Goal: Information Seeking & Learning: Find specific fact

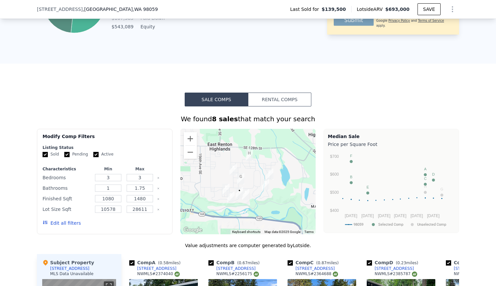
scroll to position [421, 0]
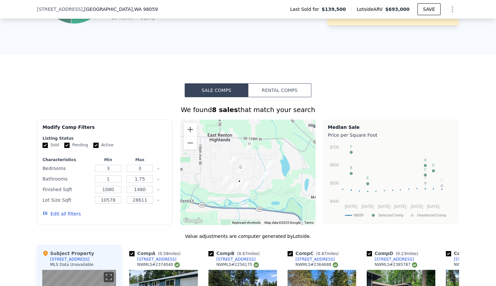
click at [272, 92] on button "Rental Comps" at bounding box center [279, 90] width 63 height 14
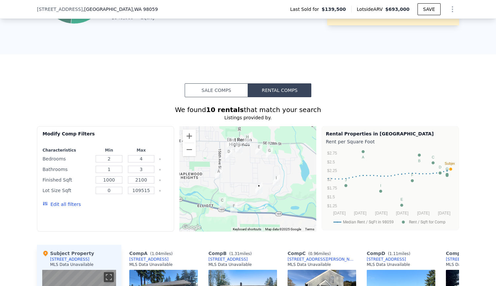
click at [207, 97] on button "Sale Comps" at bounding box center [216, 90] width 63 height 14
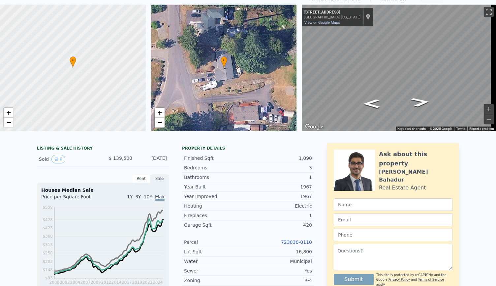
scroll to position [0, 0]
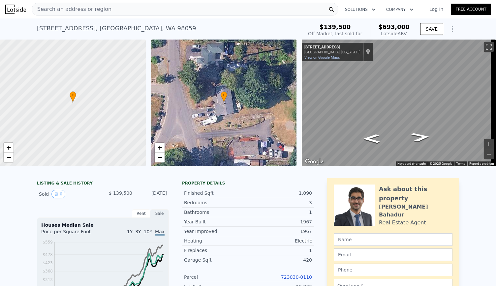
click at [68, 12] on span "Search an address or region" at bounding box center [71, 9] width 79 height 8
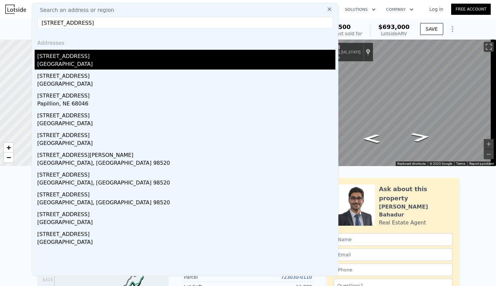
type input "[STREET_ADDRESS]"
click at [82, 57] on div "[STREET_ADDRESS]" at bounding box center [186, 55] width 298 height 11
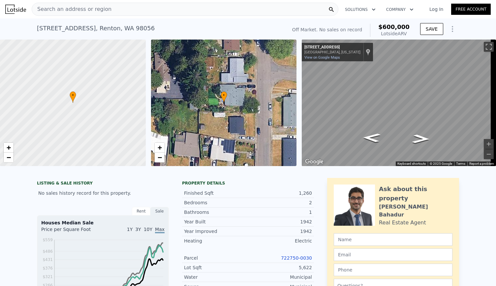
click at [104, 26] on div "[STREET_ADDRESS]" at bounding box center [96, 28] width 118 height 9
copy div "[STREET_ADDRESS] No sales on record (~ARV $600k )"
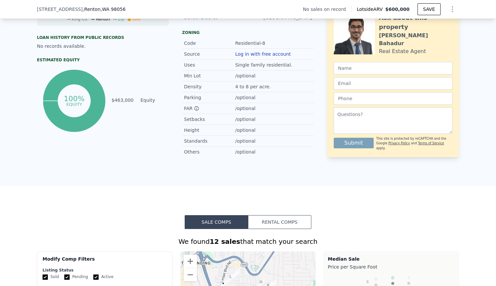
scroll to position [305, 0]
